Goal: Share content: Share content

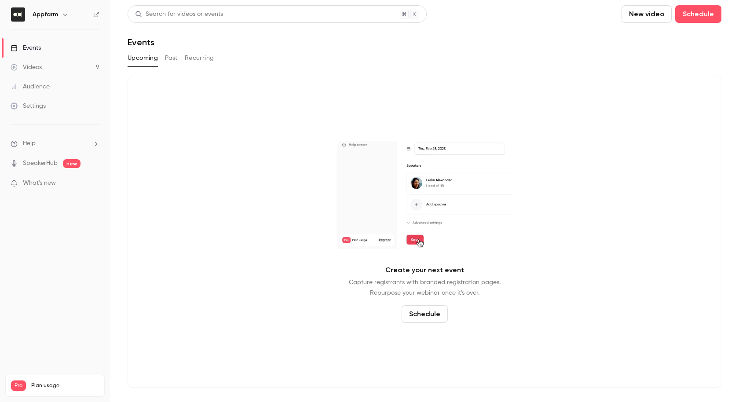
click at [48, 67] on link "Videos 9" at bounding box center [55, 67] width 110 height 19
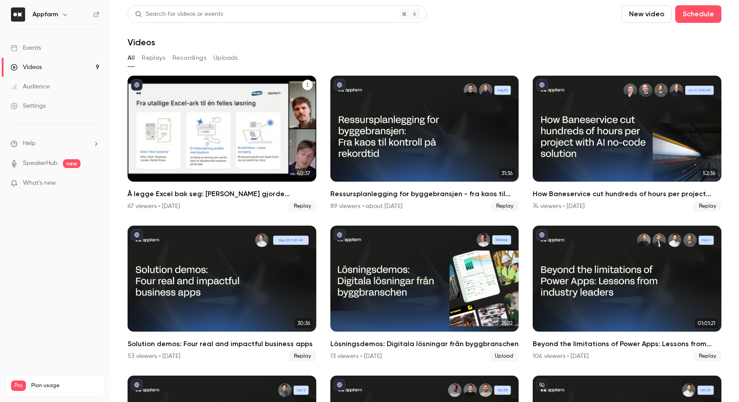
click at [207, 127] on div "Å legge Excel bak seg: Hvordan Hæhre gjorde millionbesparelser med skreddersydd…" at bounding box center [222, 129] width 189 height 106
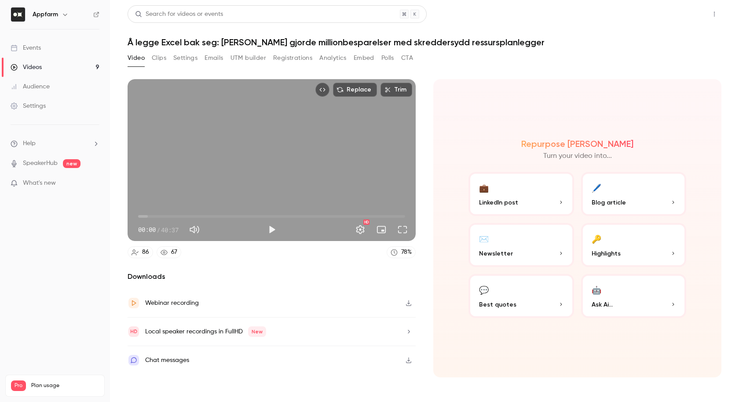
click at [686, 15] on button "Share" at bounding box center [683, 14] width 35 height 18
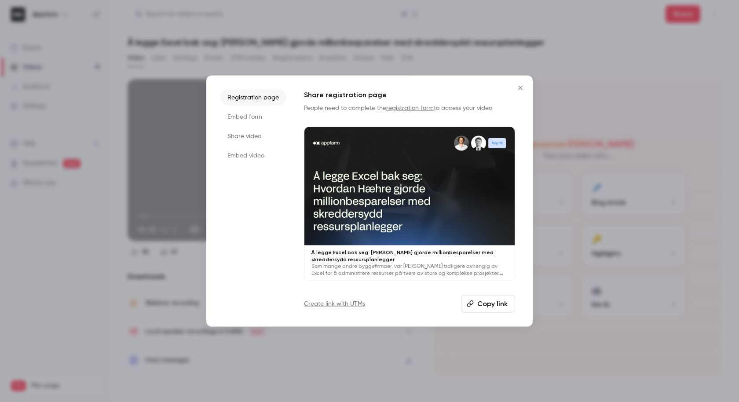
click at [488, 312] on button "Copy link" at bounding box center [488, 304] width 54 height 18
click at [496, 302] on button "Copied!" at bounding box center [490, 304] width 51 height 18
click at [519, 89] on icon "Close" at bounding box center [520, 88] width 11 height 7
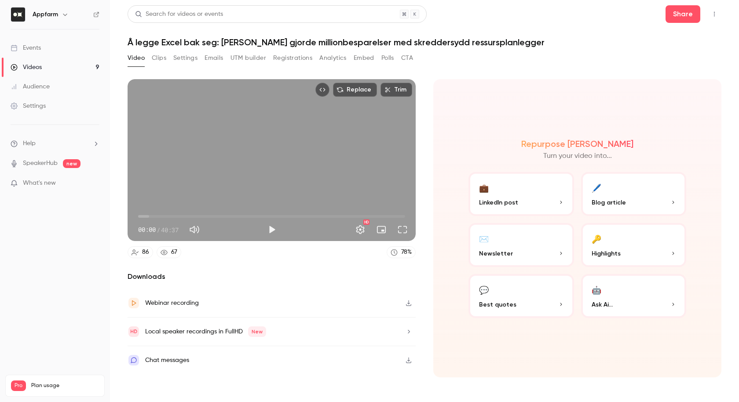
click at [291, 140] on div "Replace Trim 00:00 00:00 / 40:37 HD" at bounding box center [272, 160] width 288 height 162
click at [403, 231] on button "Full screen" at bounding box center [403, 230] width 18 height 18
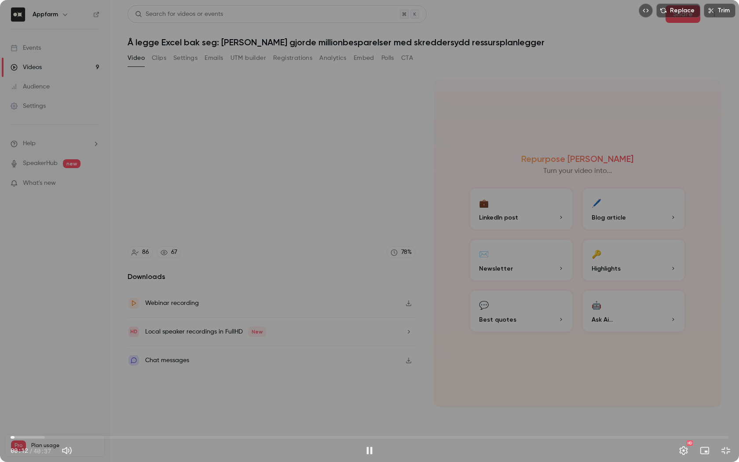
click at [336, 115] on div "Replace Trim 00:12 00:12 / 40:37 HD" at bounding box center [369, 231] width 739 height 462
click at [340, 120] on div "Replace Trim 00:13 00:13 / 40:37 HD" at bounding box center [369, 231] width 739 height 462
click at [37, 402] on span "00:14" at bounding box center [370, 437] width 718 height 14
click at [96, 402] on span "04:48" at bounding box center [370, 437] width 718 height 14
click at [165, 402] on span "04:48" at bounding box center [370, 437] width 718 height 14
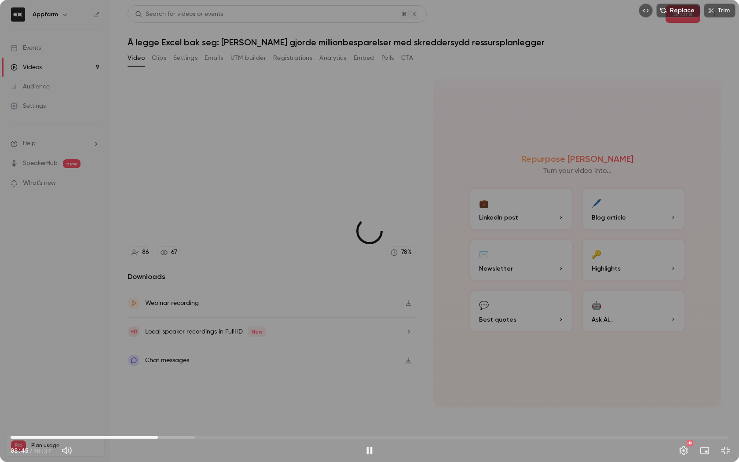
click at [158, 402] on span "08:20" at bounding box center [370, 437] width 718 height 14
click at [148, 402] on span "07:46" at bounding box center [370, 437] width 718 height 14
click at [168, 402] on span "07:49" at bounding box center [370, 437] width 718 height 14
click at [184, 402] on span "08:56" at bounding box center [370, 437] width 718 height 14
click at [200, 402] on span "09:50" at bounding box center [370, 437] width 718 height 14
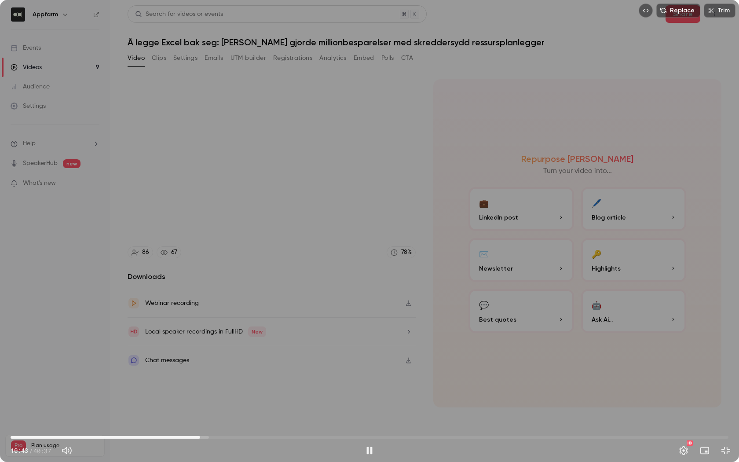
click at [240, 402] on span "10:43" at bounding box center [370, 437] width 718 height 14
click at [260, 402] on span "12:59" at bounding box center [370, 437] width 718 height 14
click at [275, 402] on span "14:05" at bounding box center [370, 437] width 718 height 14
click at [294, 402] on span "15:03" at bounding box center [370, 437] width 718 height 14
click at [311, 402] on span "16:00" at bounding box center [370, 437] width 718 height 14
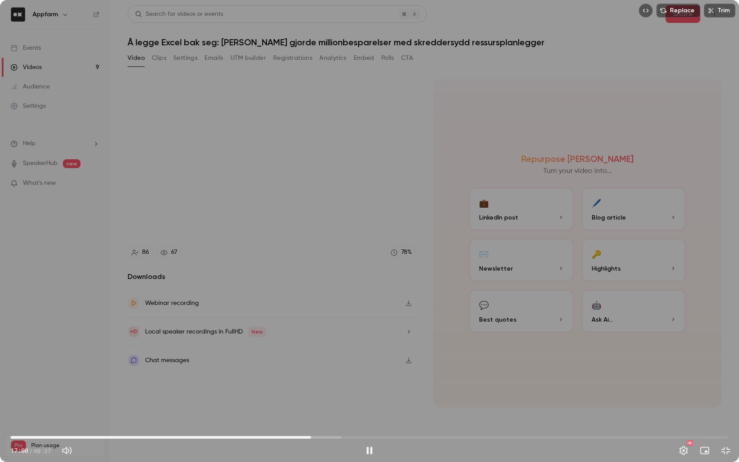
click at [332, 402] on span "17:00" at bounding box center [370, 437] width 718 height 14
click at [343, 402] on span "18:12" at bounding box center [370, 437] width 718 height 14
click at [356, 402] on span "18:47" at bounding box center [370, 437] width 718 height 14
click at [369, 402] on span "19:32" at bounding box center [370, 437] width 718 height 14
click at [381, 402] on span "20:17" at bounding box center [370, 437] width 718 height 14
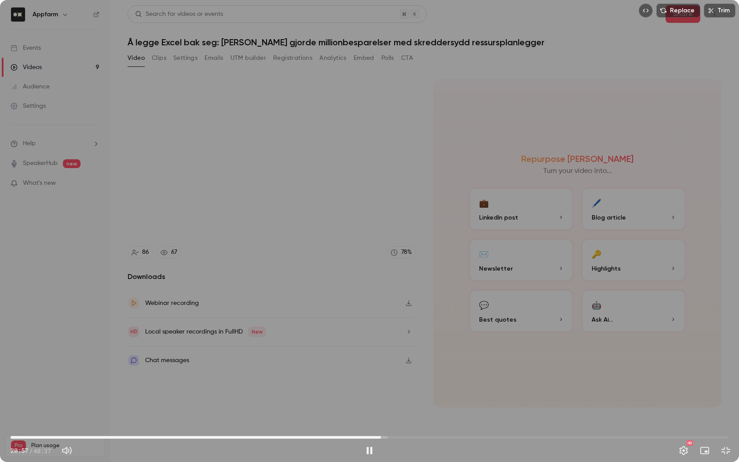
click at [401, 402] on span "20:57" at bounding box center [370, 437] width 718 height 14
click at [416, 402] on span "22:04" at bounding box center [370, 437] width 718 height 14
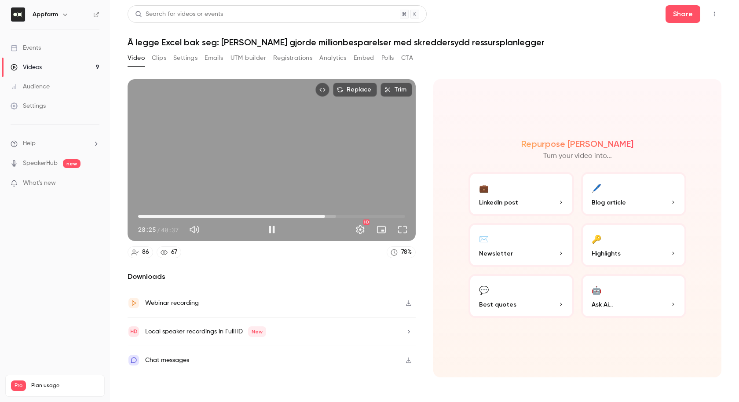
click at [407, 121] on div "Replace Trim 28:25 28:25 / 40:37 HD" at bounding box center [272, 160] width 288 height 162
type input "****"
